Goal: Navigation & Orientation: Understand site structure

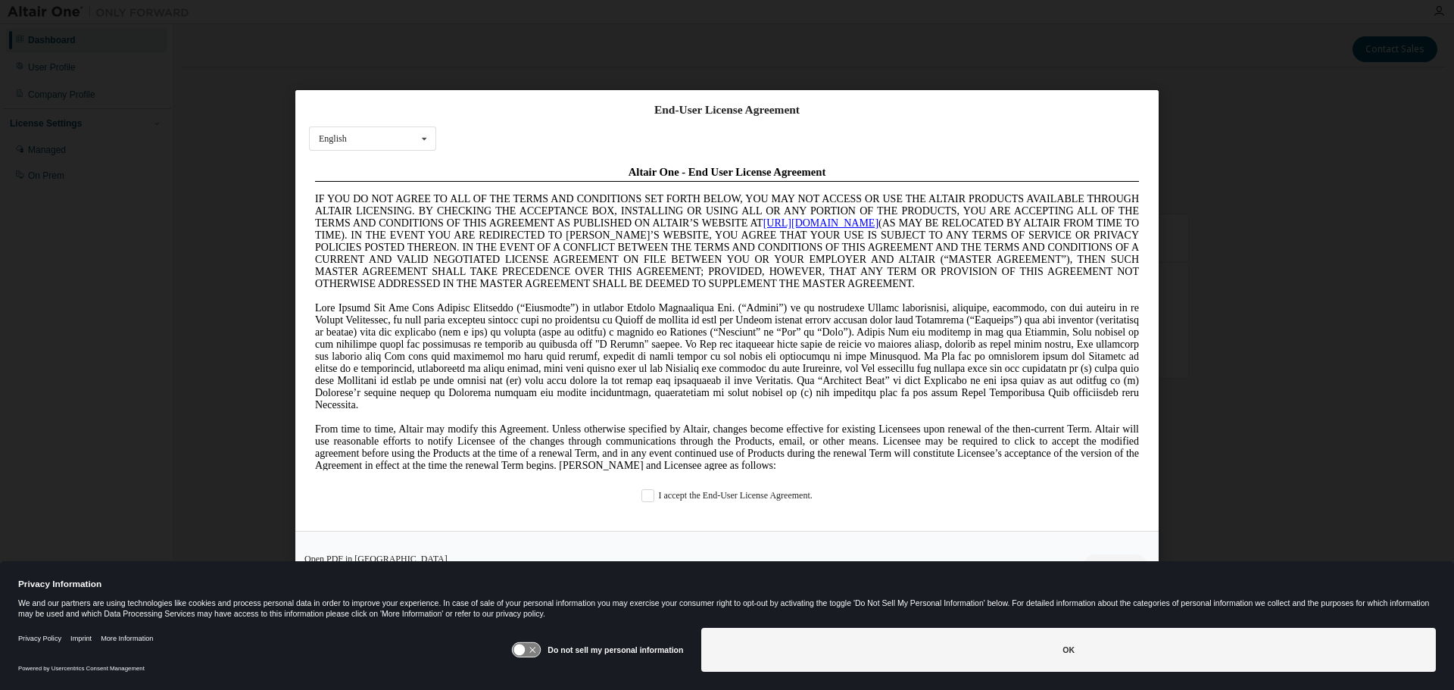
click at [641, 491] on div "I accept the End-User License Agreement." at bounding box center [727, 495] width 836 height 13
click at [645, 497] on label "I accept the End-User License Agreement." at bounding box center [726, 495] width 171 height 13
click at [519, 648] on icon at bounding box center [519, 649] width 11 height 11
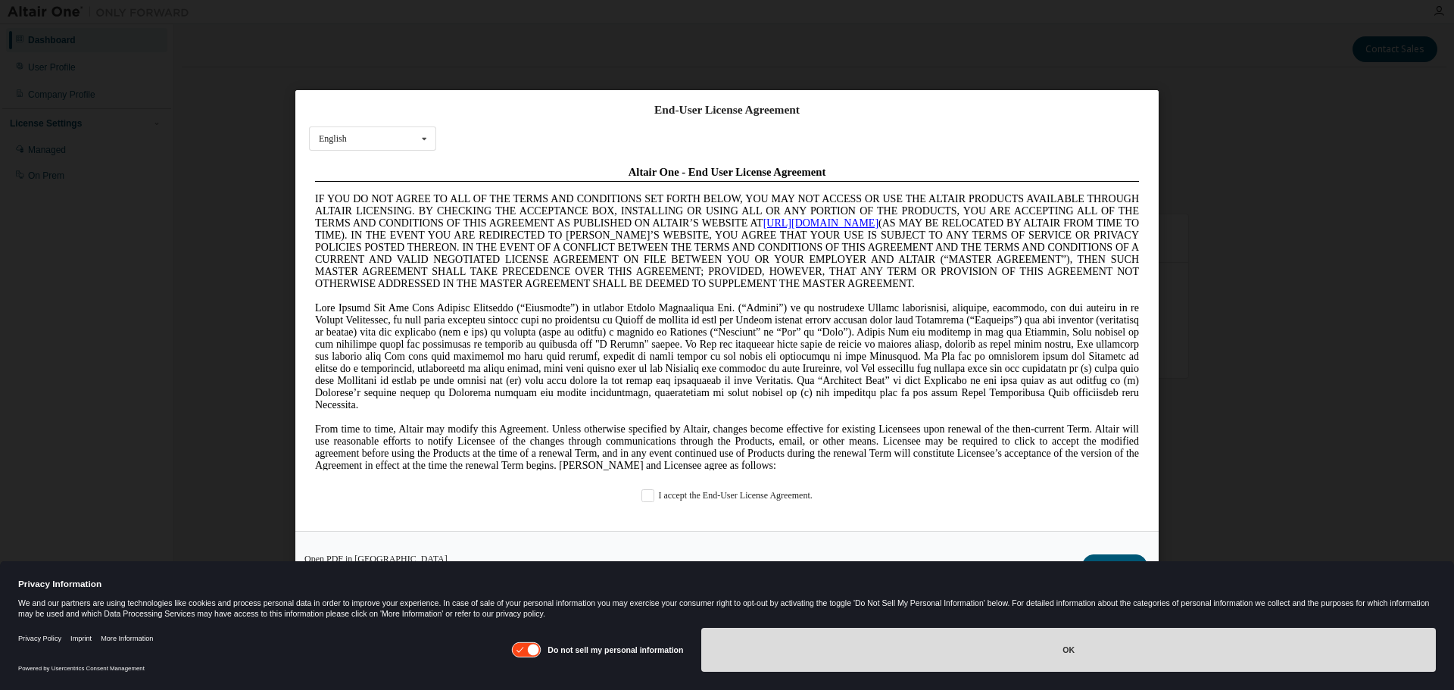
click at [799, 651] on button "OK" at bounding box center [1068, 650] width 734 height 44
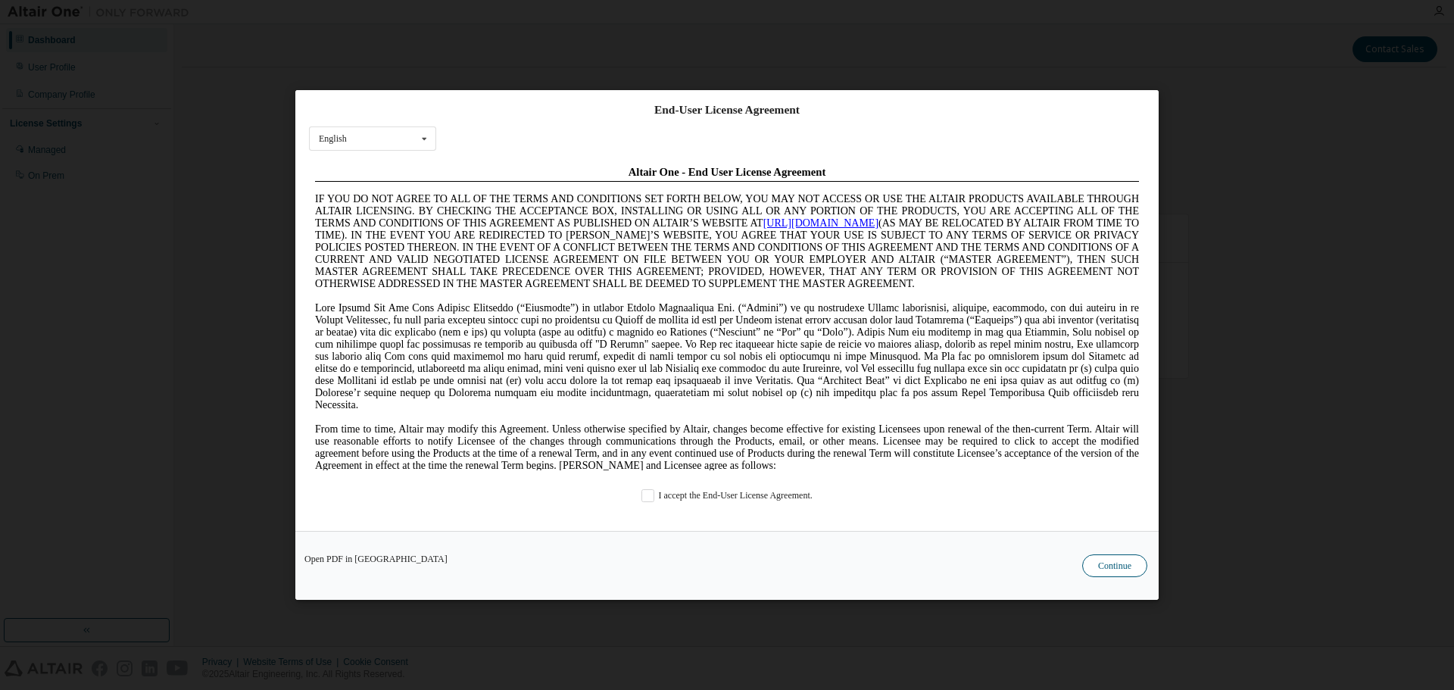
click at [1127, 562] on button "Continue" at bounding box center [1114, 565] width 65 height 23
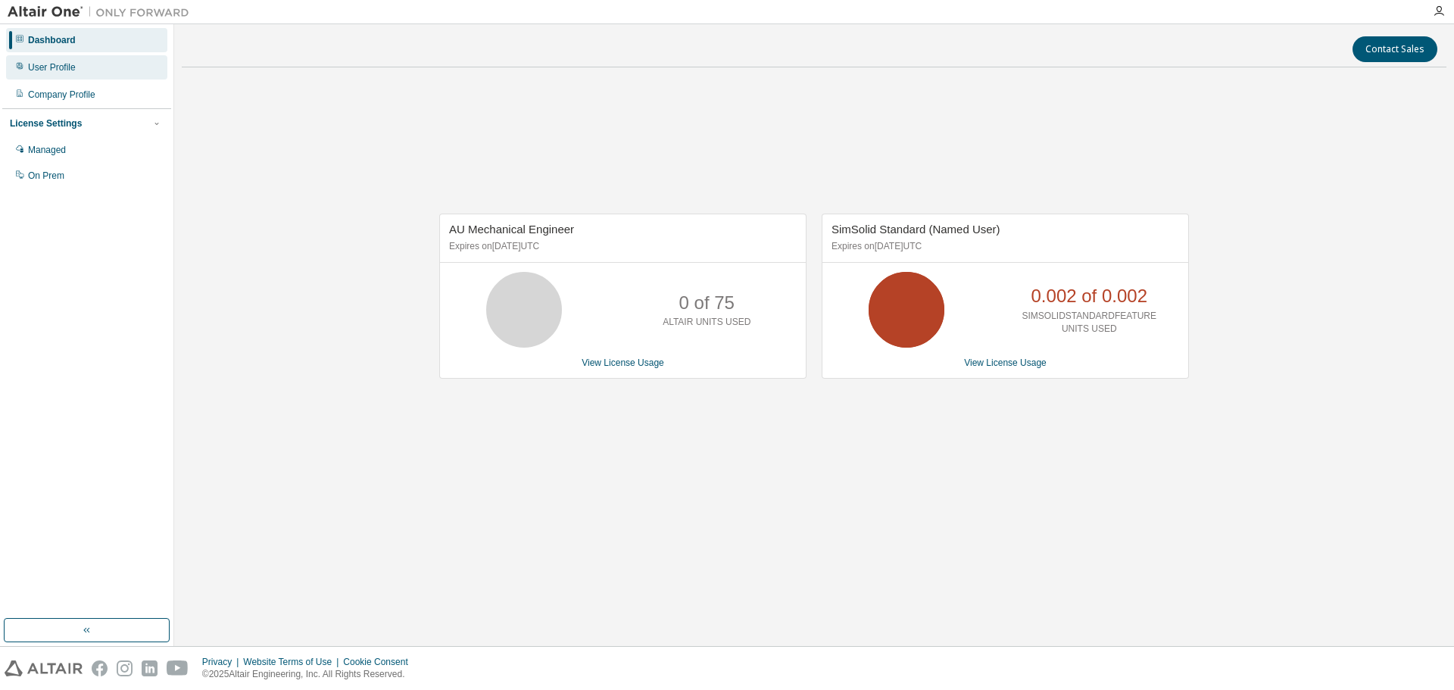
click at [61, 74] on div "User Profile" at bounding box center [86, 67] width 161 height 24
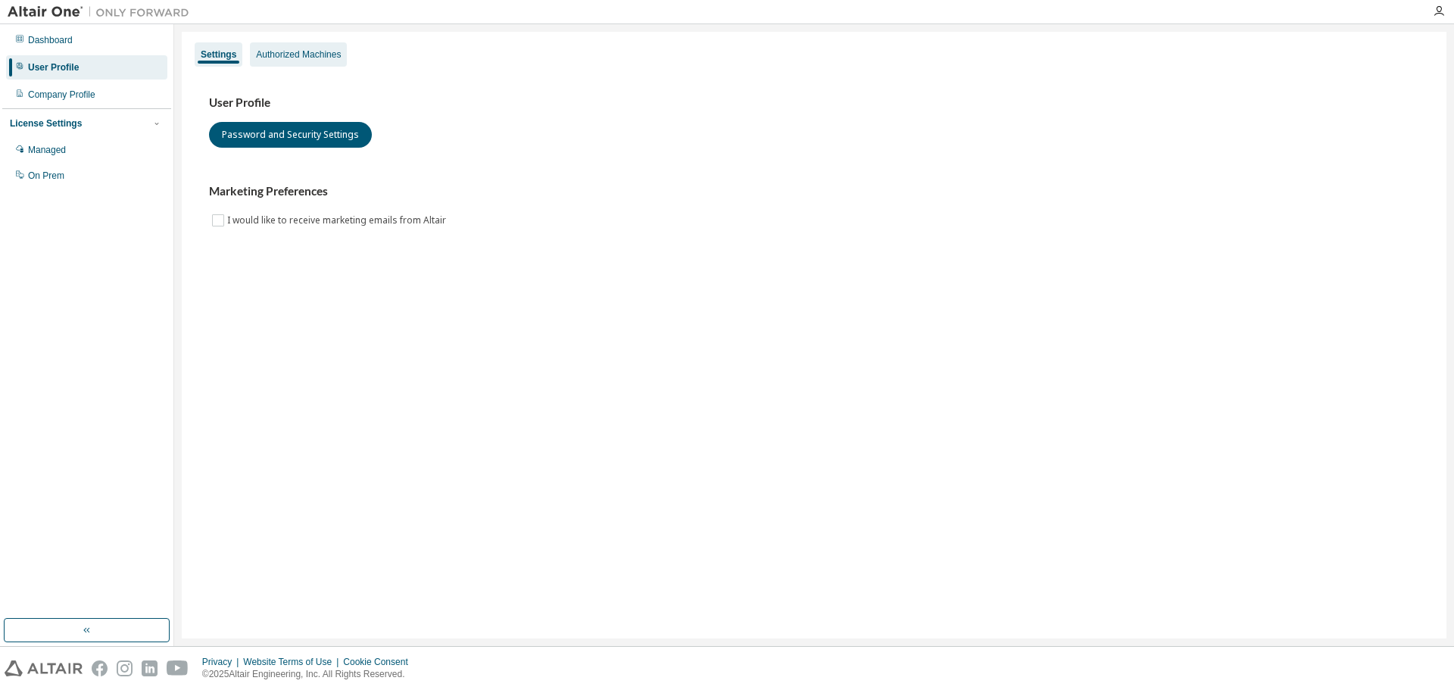
click at [282, 58] on div "Authorized Machines" at bounding box center [298, 54] width 85 height 12
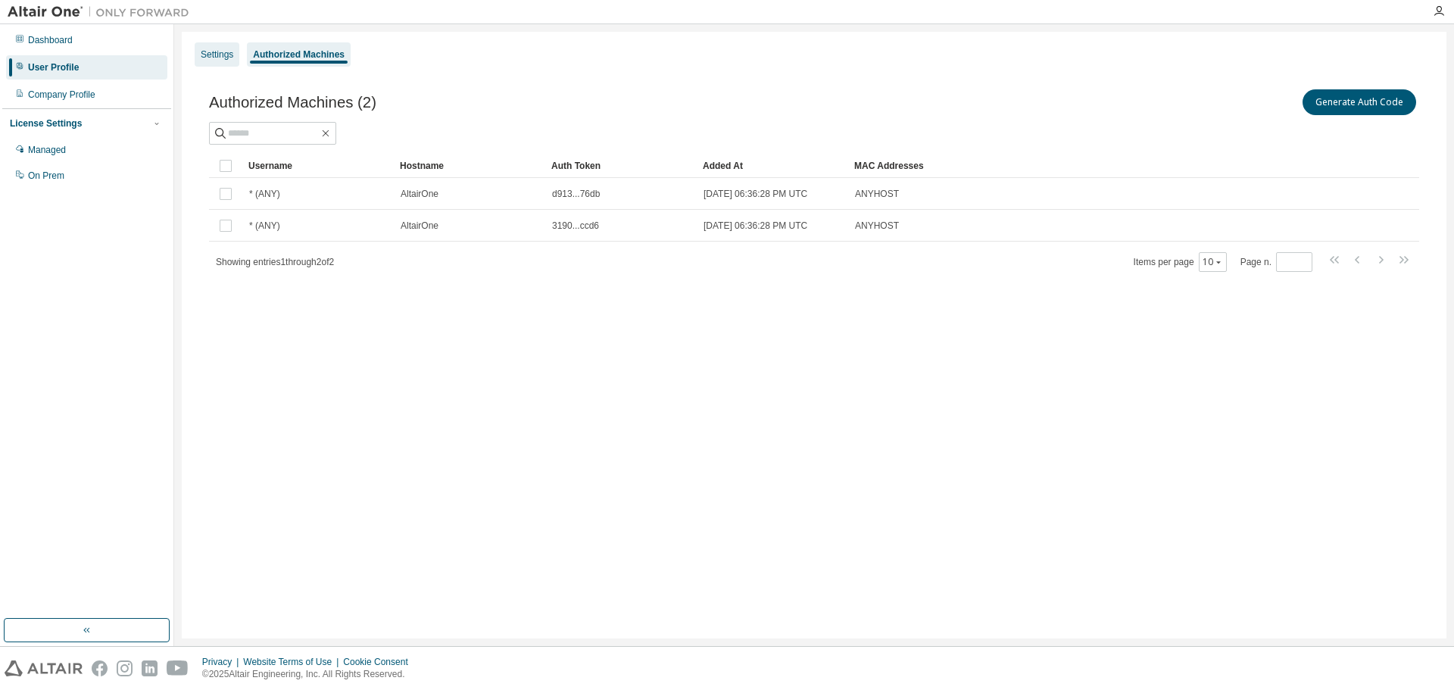
click at [208, 51] on div "Settings" at bounding box center [217, 54] width 33 height 12
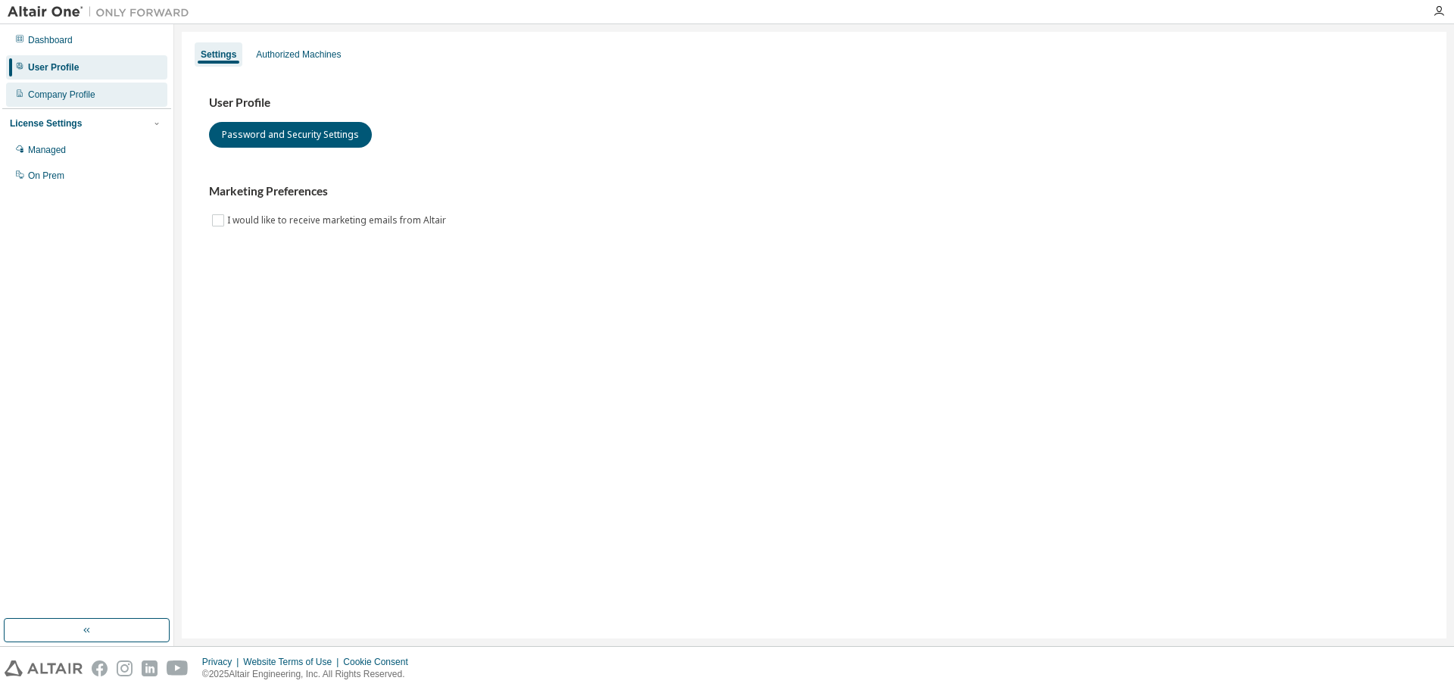
click at [92, 97] on div "Company Profile" at bounding box center [61, 95] width 67 height 12
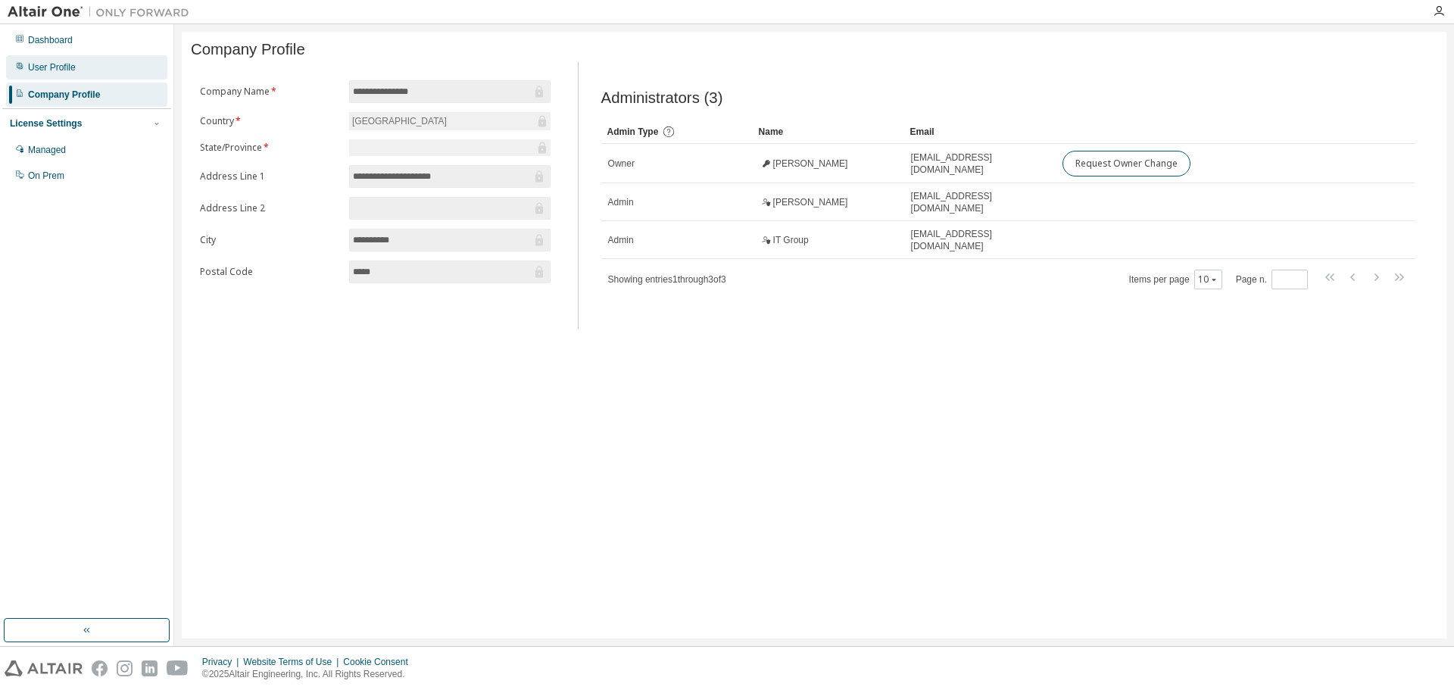
click at [64, 67] on div "User Profile" at bounding box center [52, 67] width 48 height 12
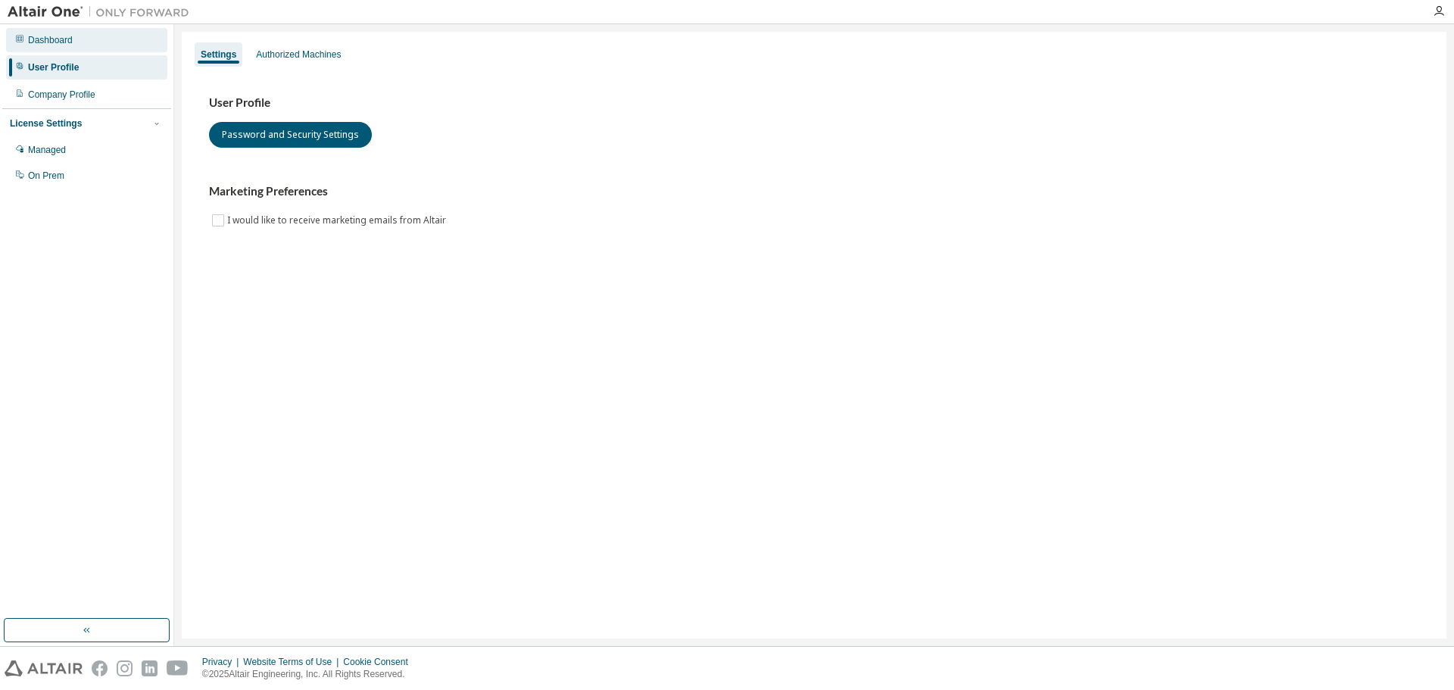
click at [57, 39] on div "Dashboard" at bounding box center [50, 40] width 45 height 12
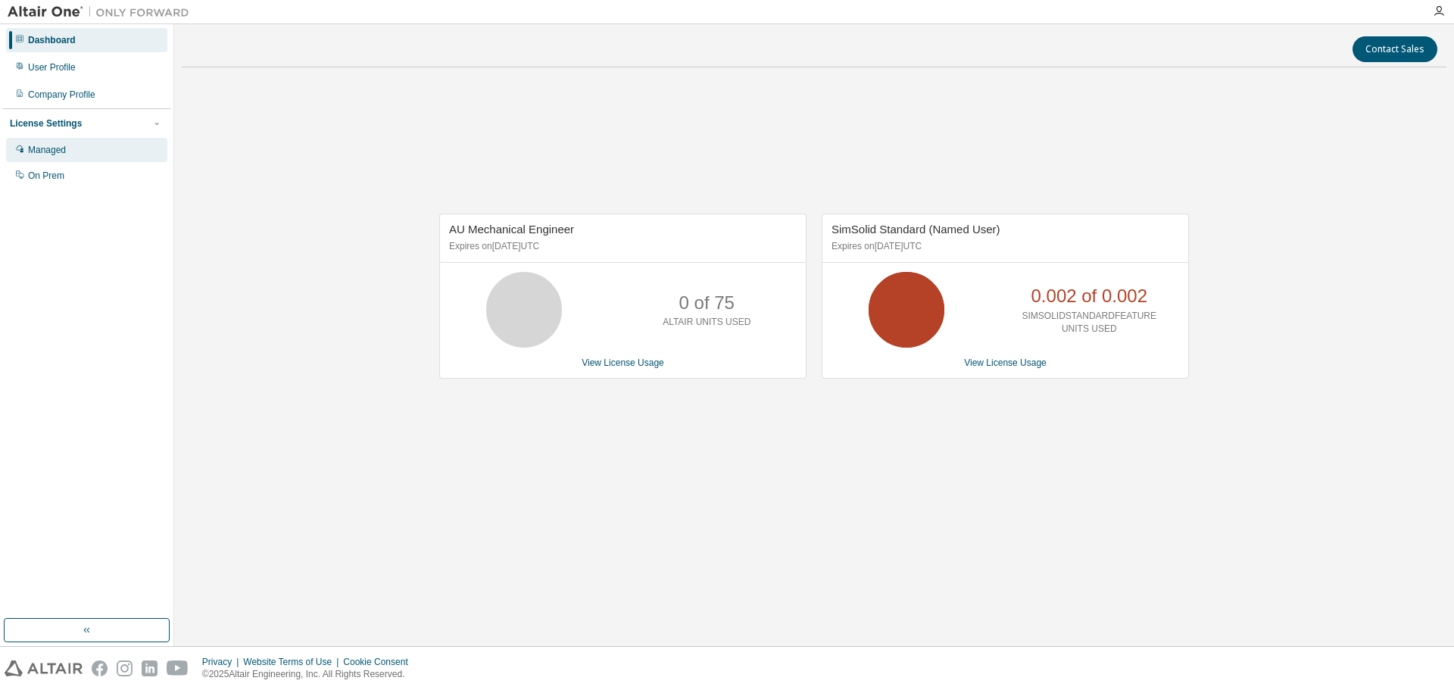
click at [60, 146] on div "Managed" at bounding box center [47, 150] width 38 height 12
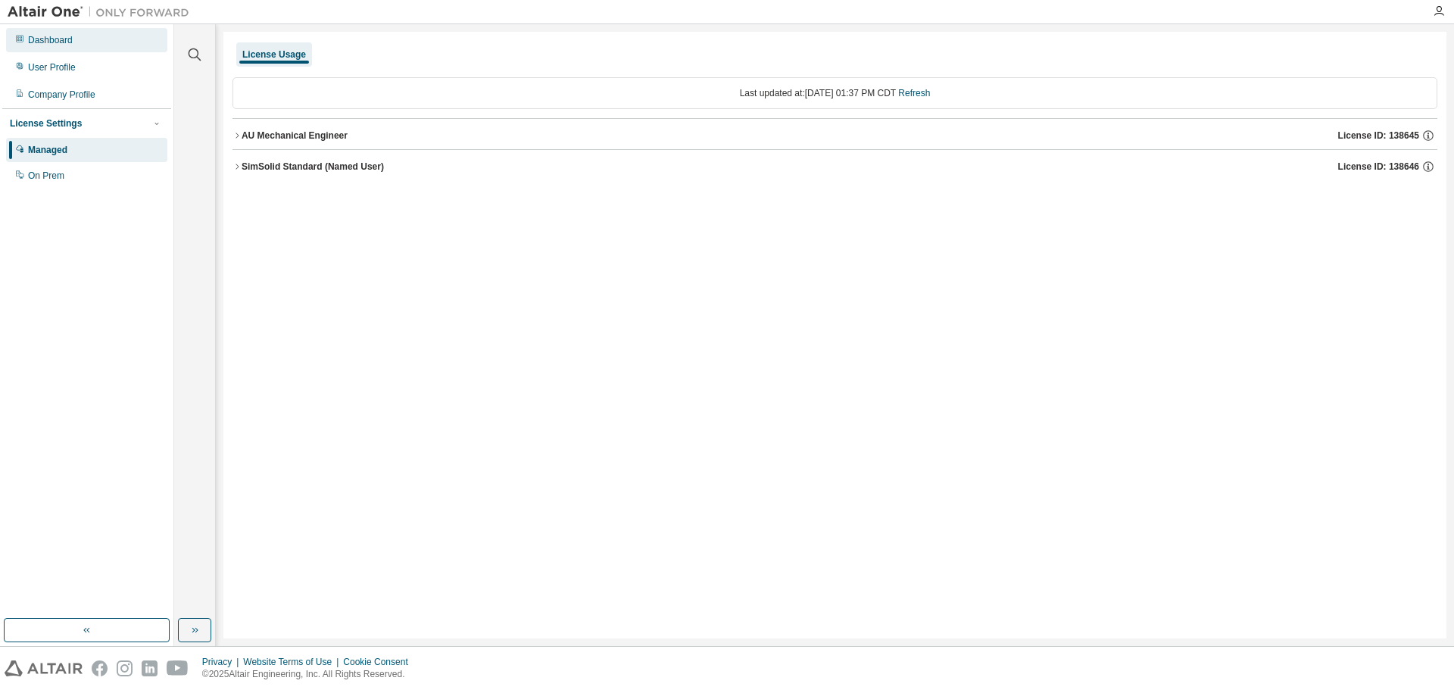
click at [68, 46] on div "Dashboard" at bounding box center [86, 40] width 161 height 24
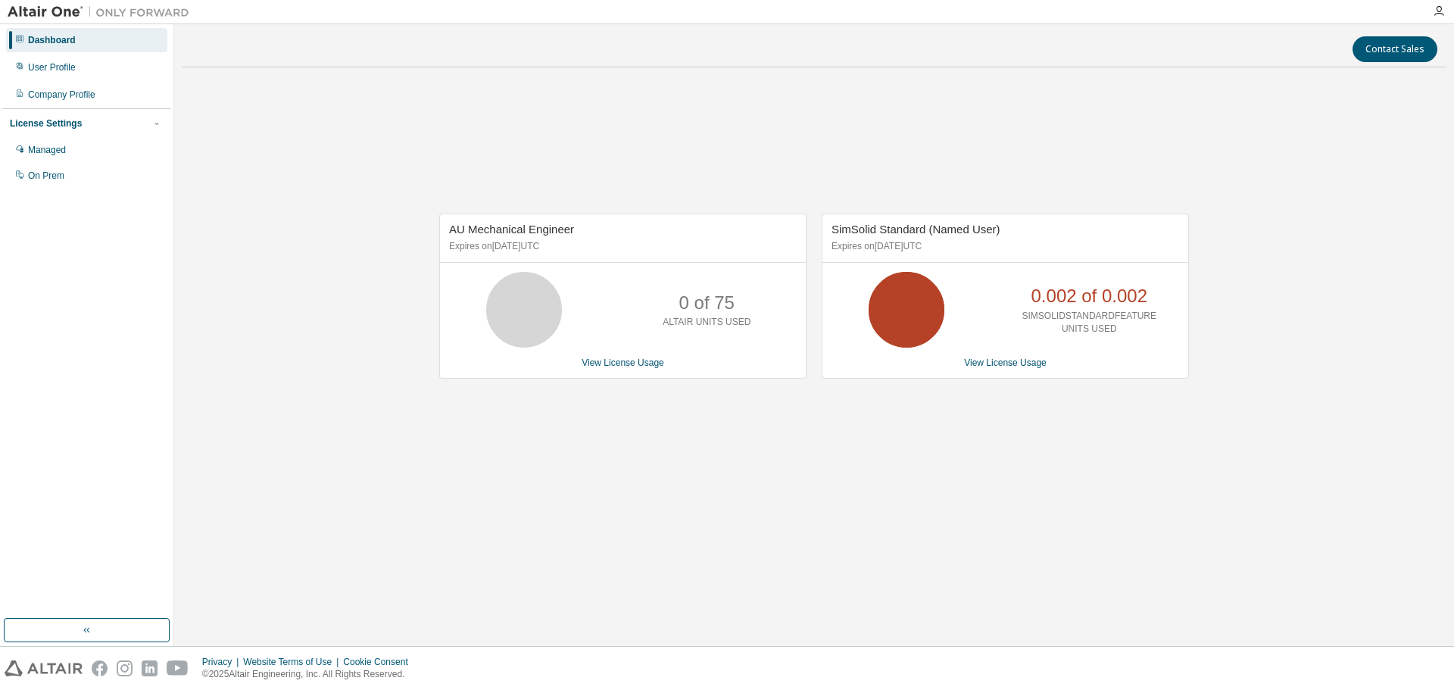
click at [50, 15] on img at bounding box center [102, 12] width 189 height 15
click at [52, 14] on img at bounding box center [102, 12] width 189 height 15
click at [51, 668] on img at bounding box center [44, 668] width 78 height 16
